Goal: Find contact information: Find contact information

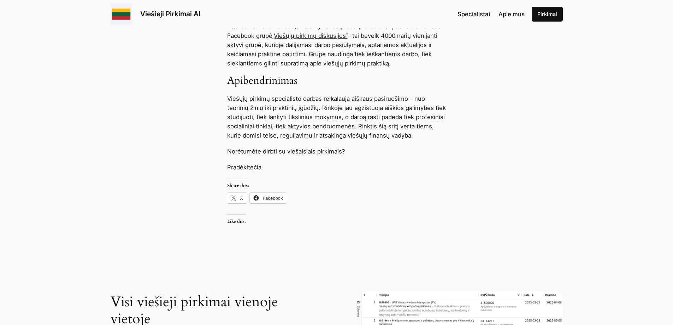
scroll to position [565, 0]
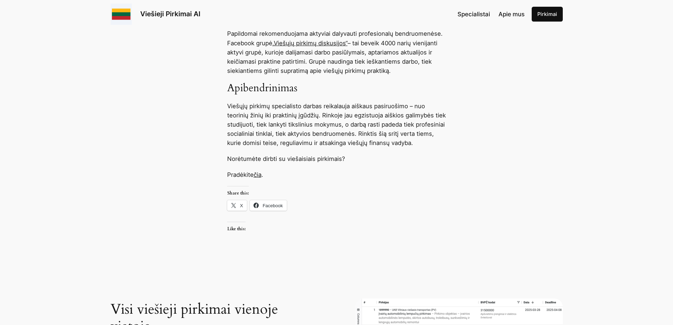
click at [262, 175] on link "čia" at bounding box center [258, 174] width 8 height 7
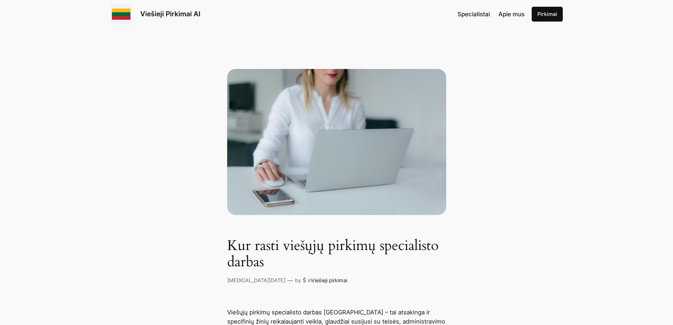
scroll to position [0, 0]
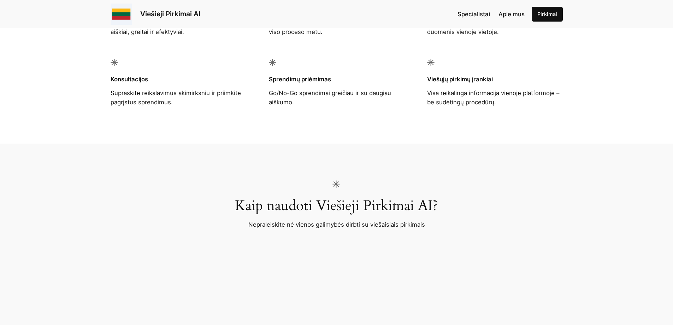
scroll to position [636, 0]
